Goal: Task Accomplishment & Management: Manage account settings

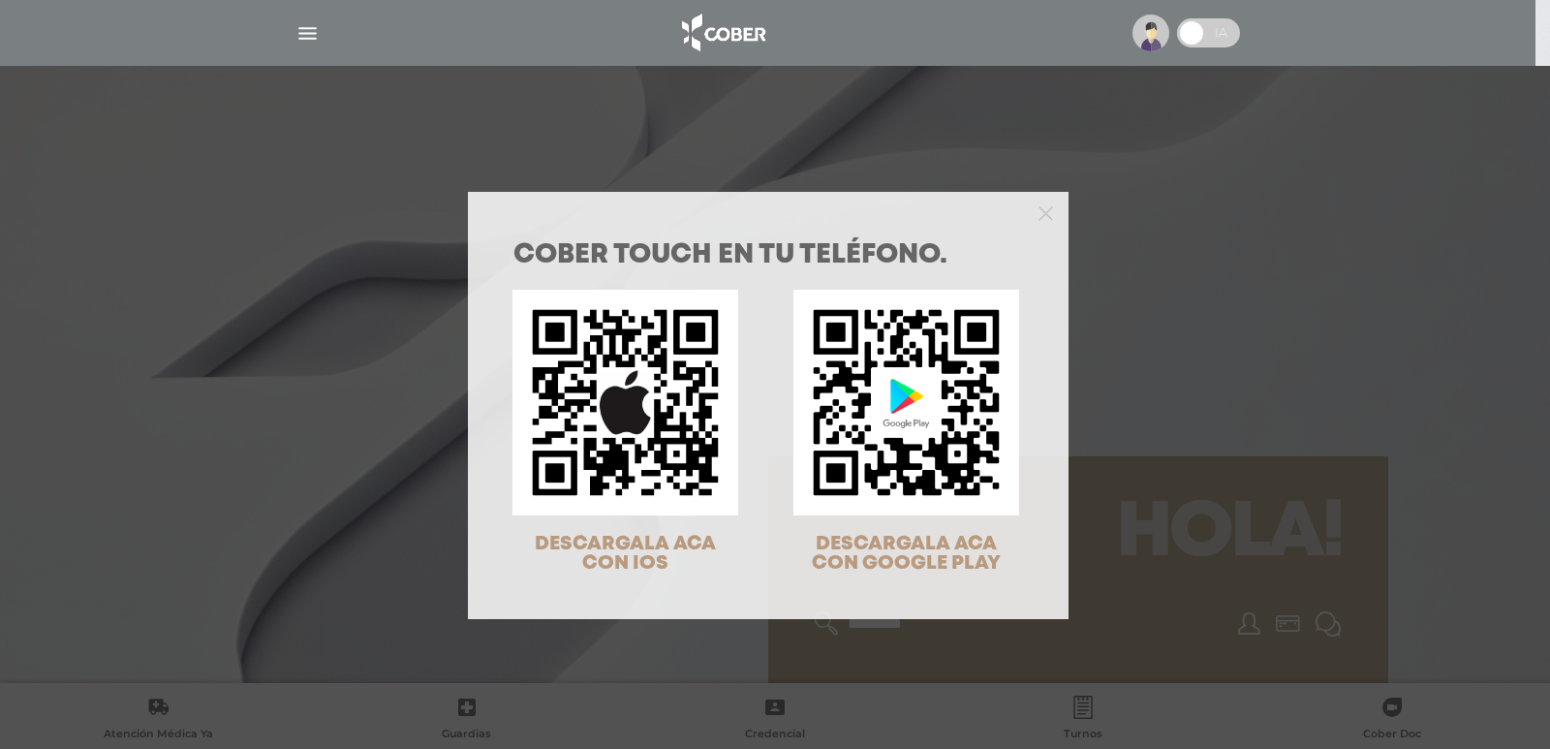
click at [303, 31] on div "COBER TOUCH en tu teléfono. DESCARGALA ACA CON IOS DESCARGALA ACA CON GOOGLE PL…" at bounding box center [775, 374] width 1550 height 749
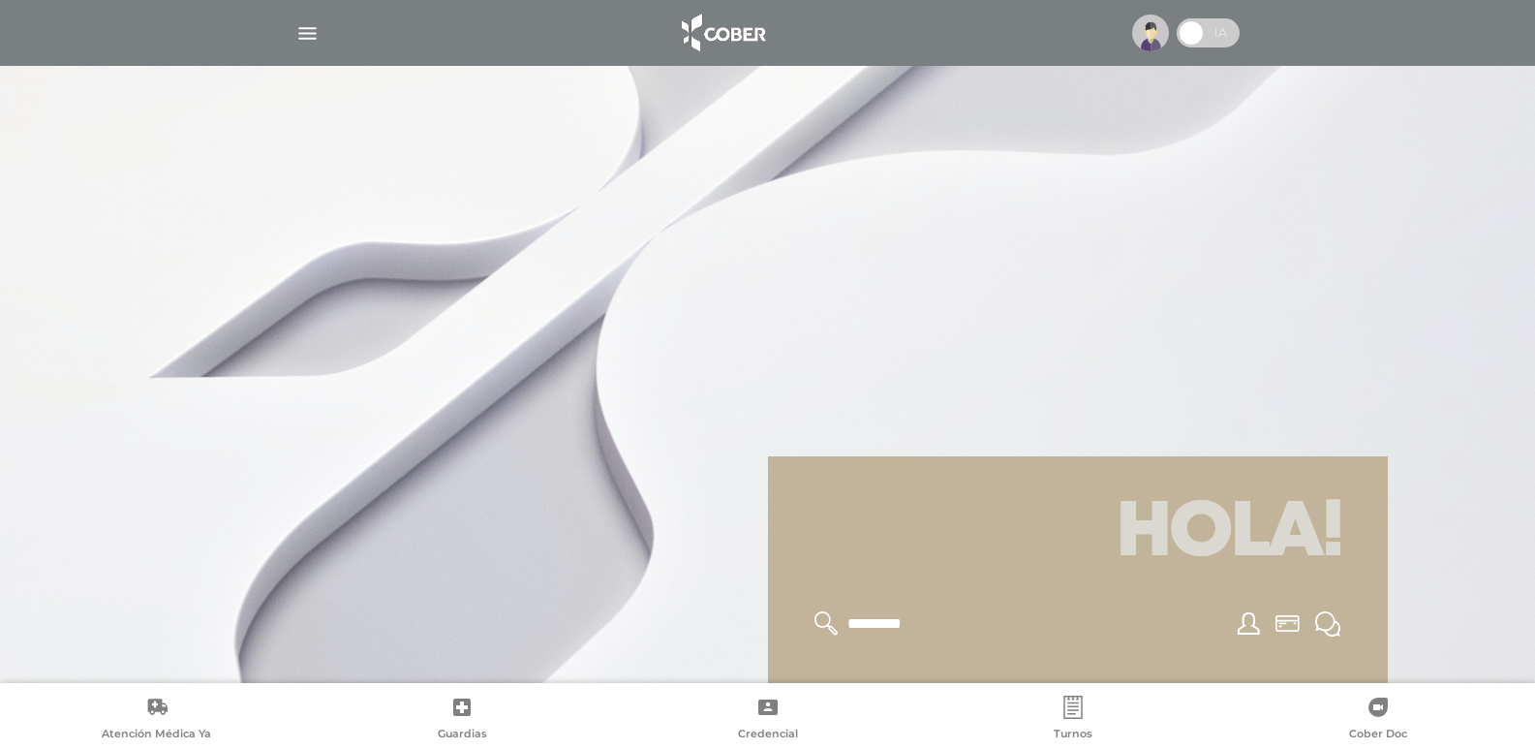
click at [303, 31] on img "button" at bounding box center [307, 33] width 24 height 24
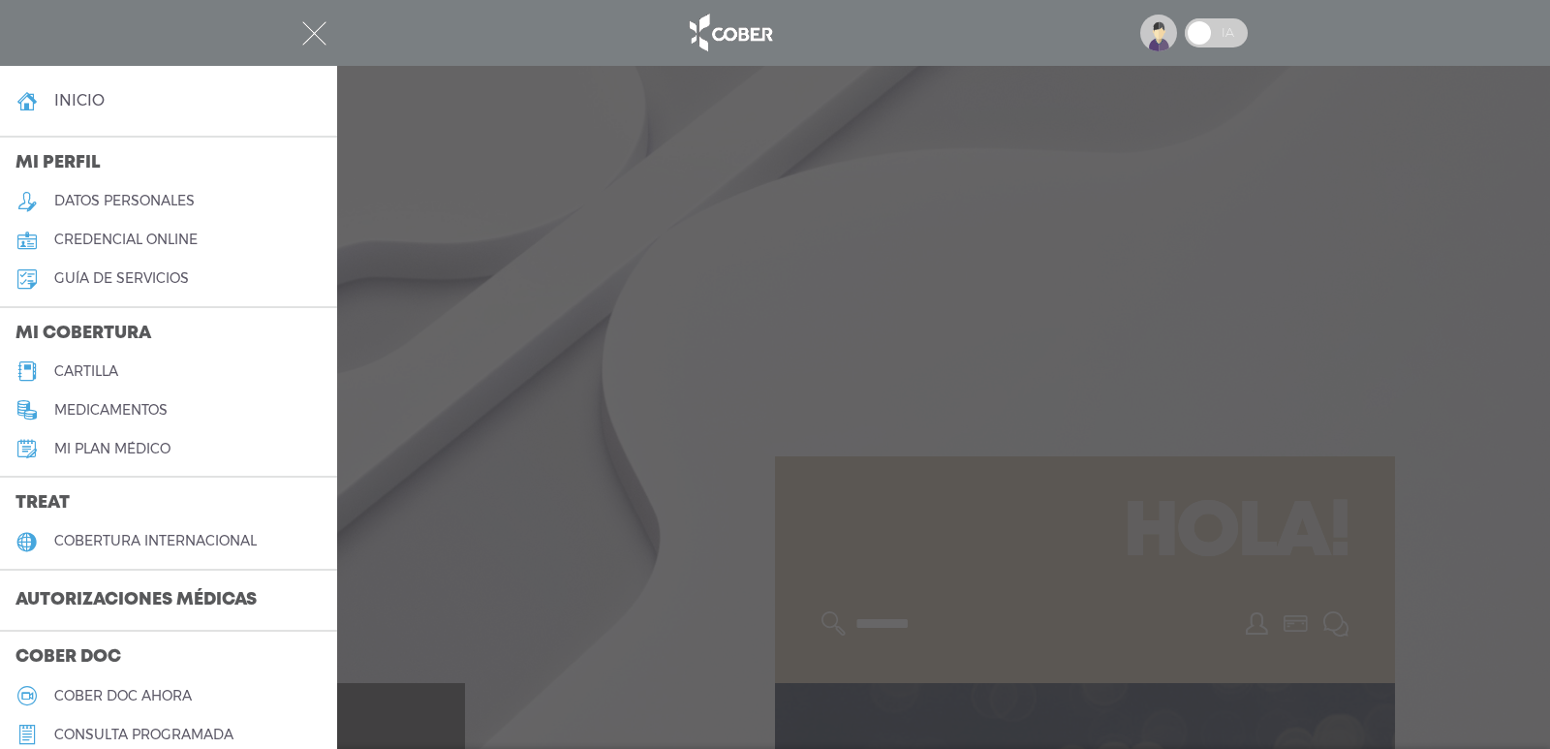
drag, startPoint x: 1041, startPoint y: 133, endPoint x: 1246, endPoint y: 28, distance: 229.6
click at [1079, 124] on div at bounding box center [775, 374] width 1550 height 749
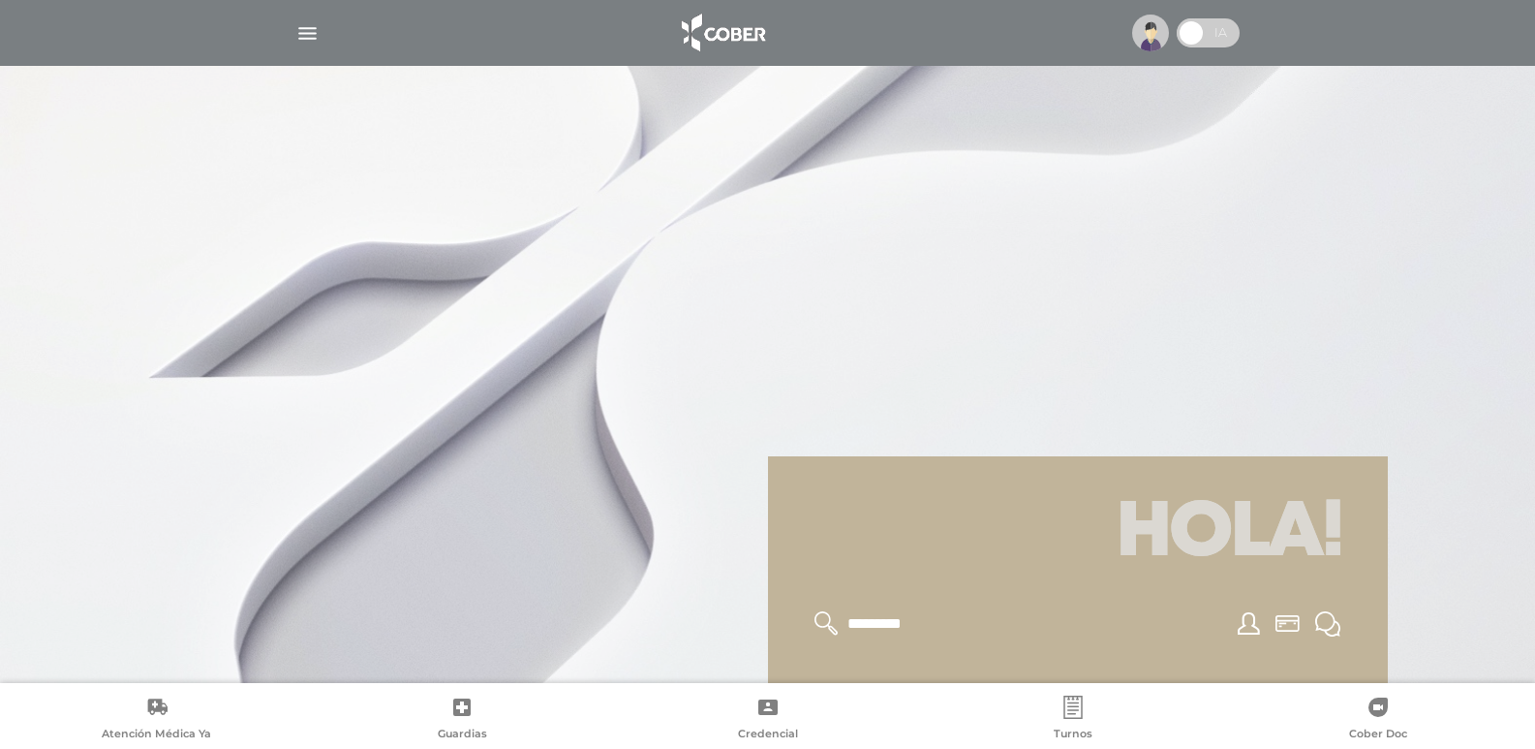
click at [1175, 36] on div at bounding box center [1182, 34] width 115 height 38
click at [1201, 36] on span at bounding box center [1191, 32] width 29 height 29
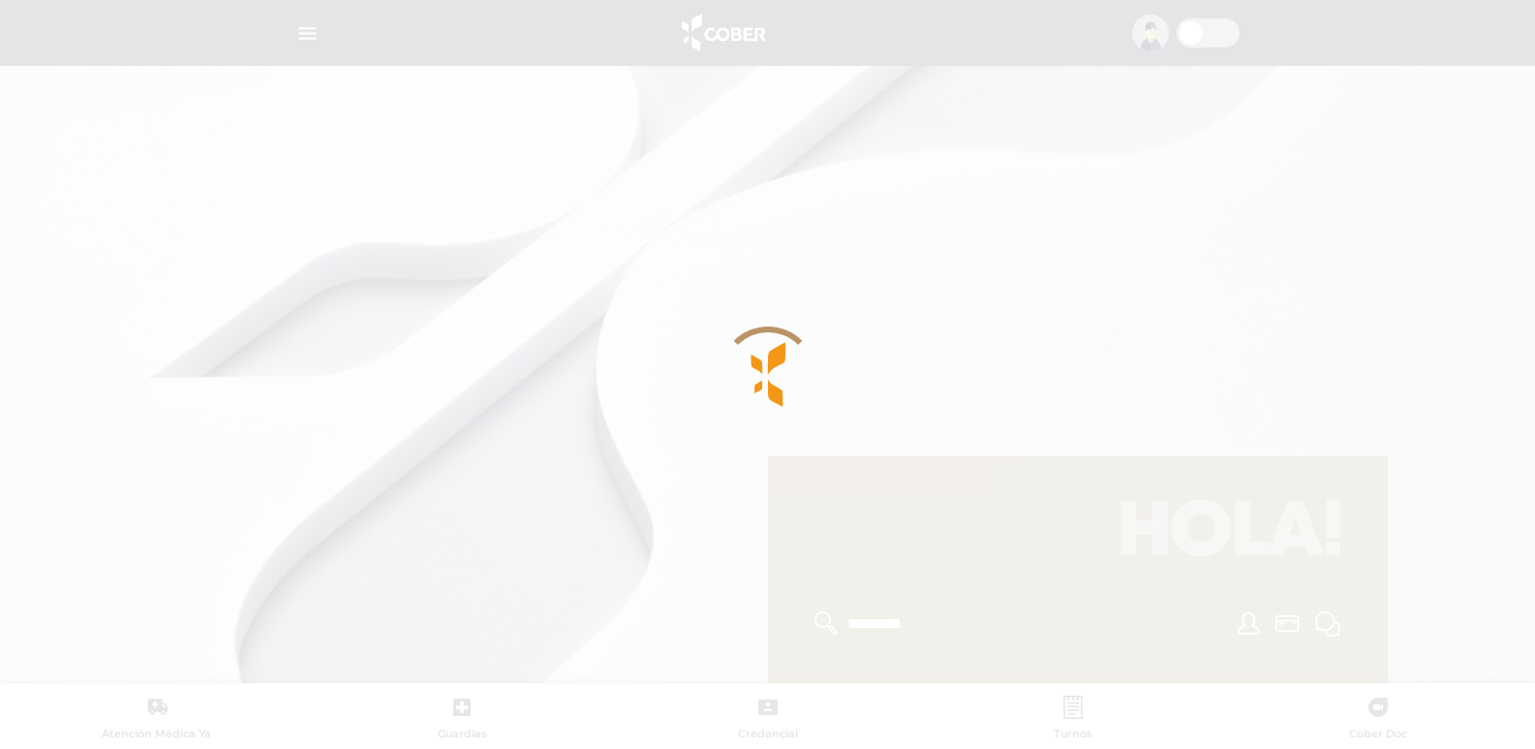
click at [1187, 37] on div at bounding box center [767, 374] width 1535 height 749
drag, startPoint x: 1223, startPoint y: 33, endPoint x: 1167, endPoint y: 33, distance: 56.2
click at [1167, 33] on div at bounding box center [767, 374] width 1535 height 749
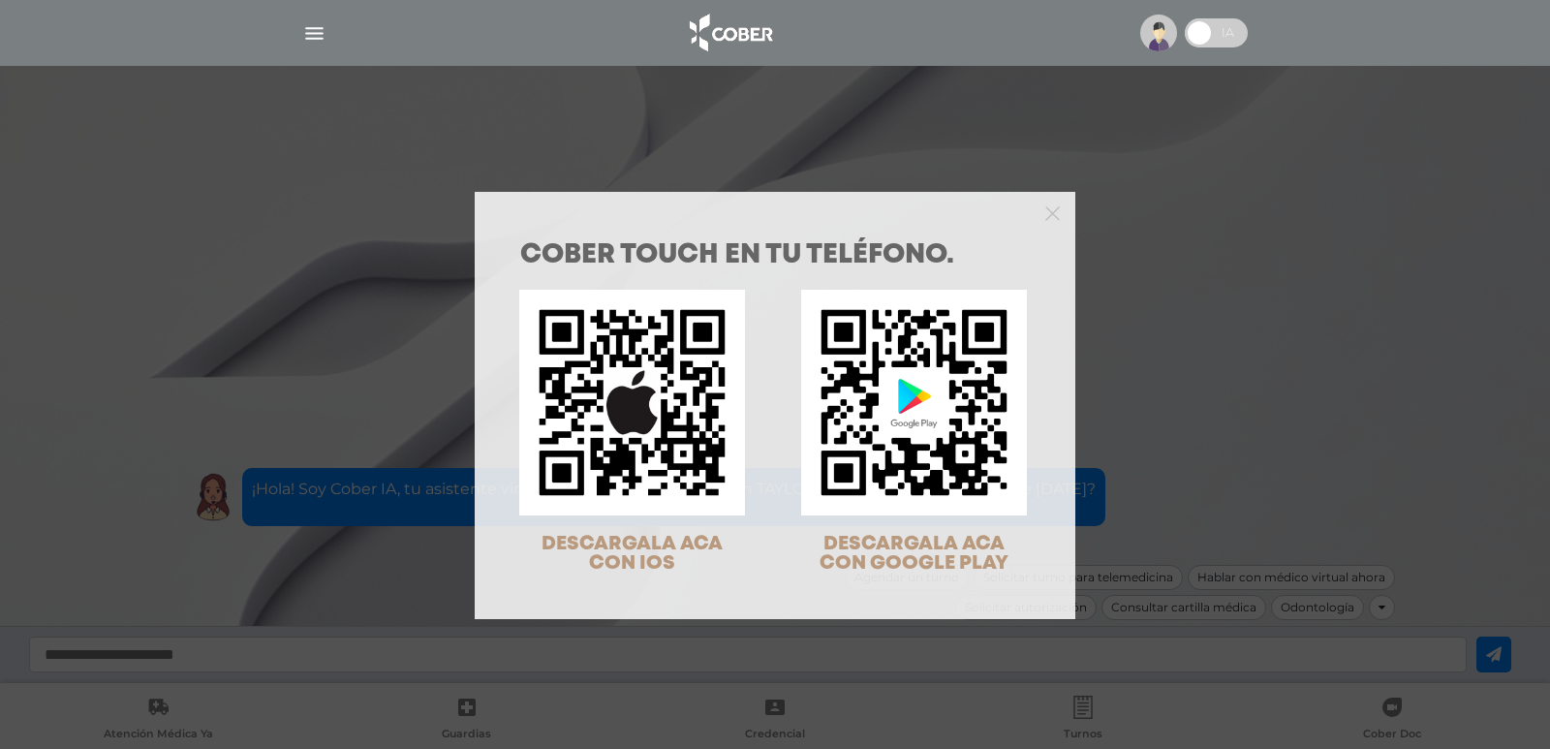
click at [1157, 31] on div "COBER TOUCH en tu teléfono. DESCARGALA ACA CON IOS DESCARGALA ACA CON GOOGLE PL…" at bounding box center [775, 374] width 1550 height 749
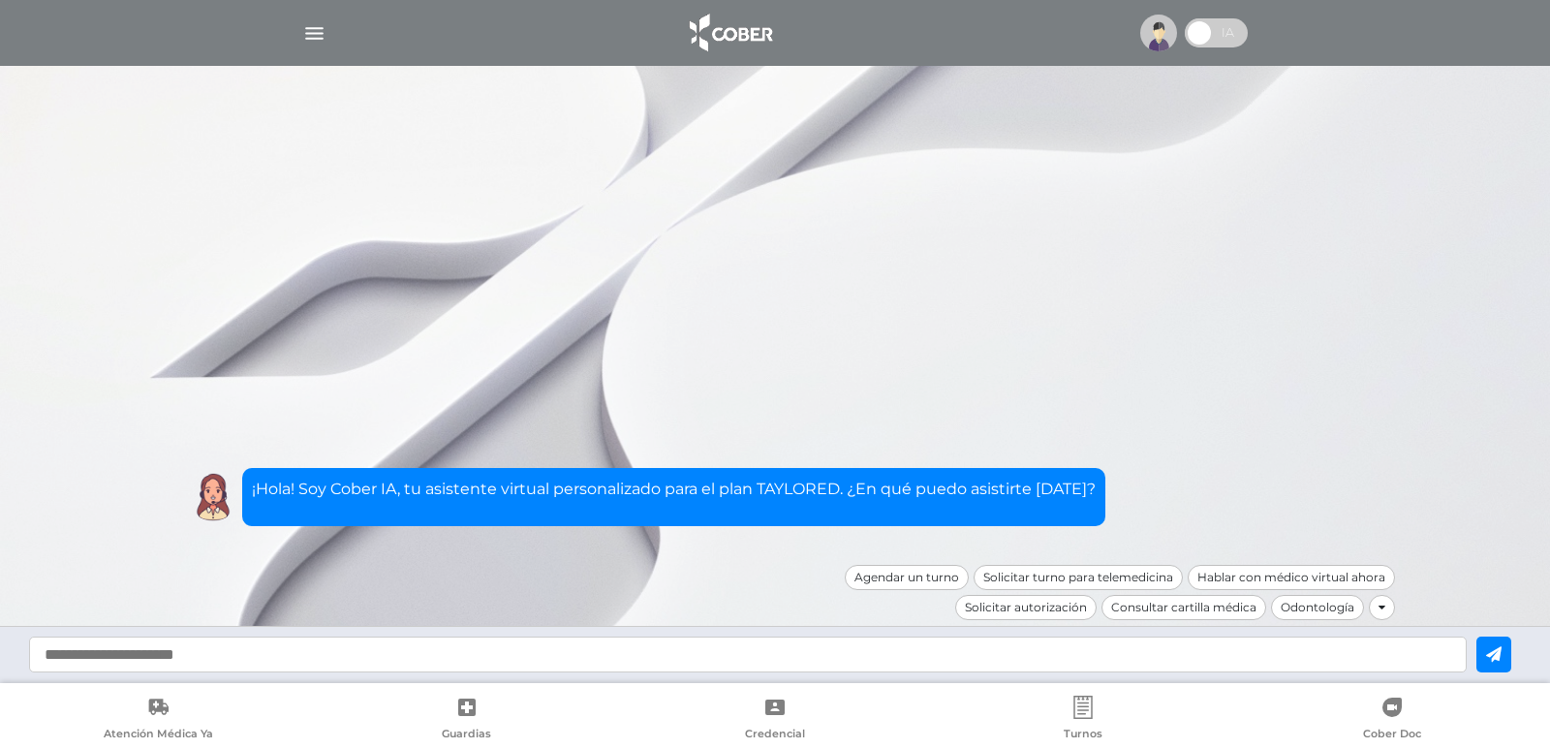
click at [1157, 31] on img at bounding box center [1158, 33] width 37 height 37
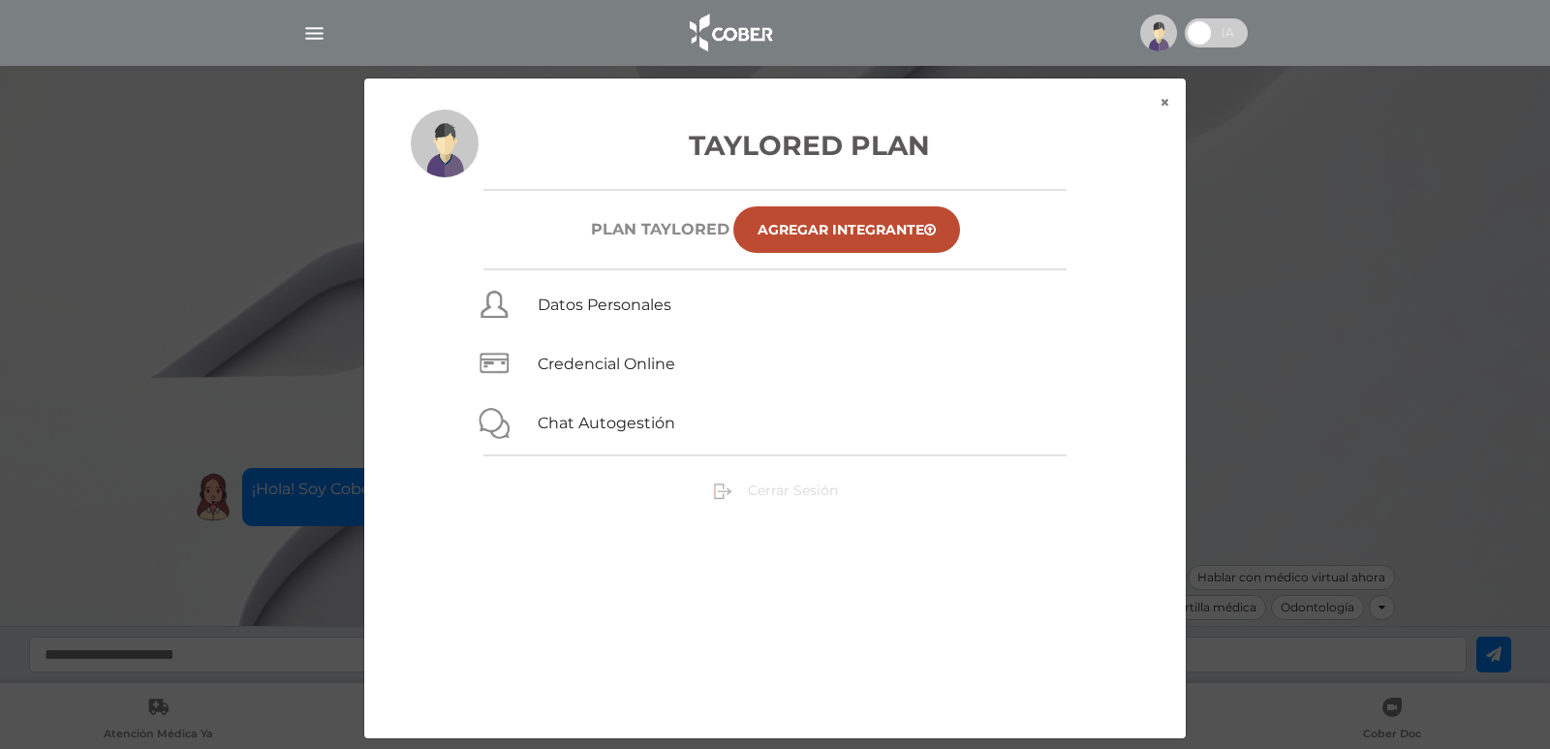
click at [781, 496] on span "Cerrar Sesión" at bounding box center [793, 489] width 90 height 17
